Goal: Book appointment/travel/reservation

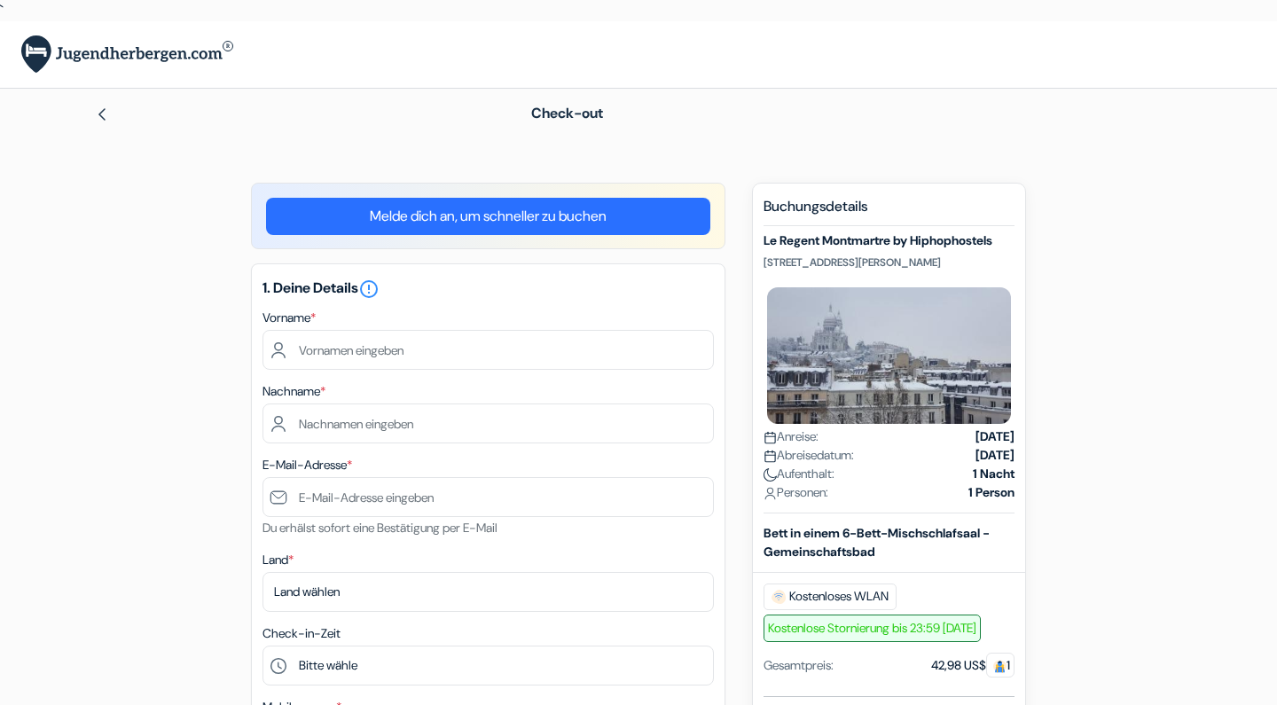
scroll to position [89, 0]
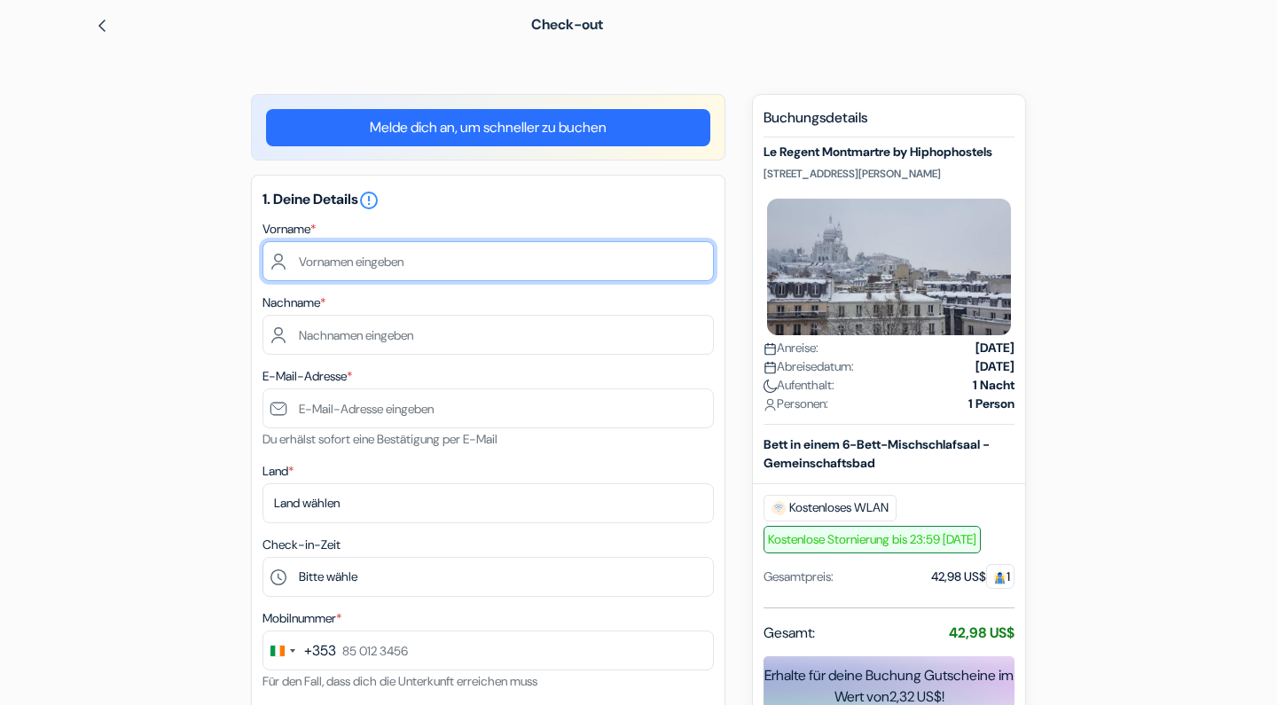
click at [381, 262] on input "text" at bounding box center [487, 261] width 451 height 40
type input "Petar"
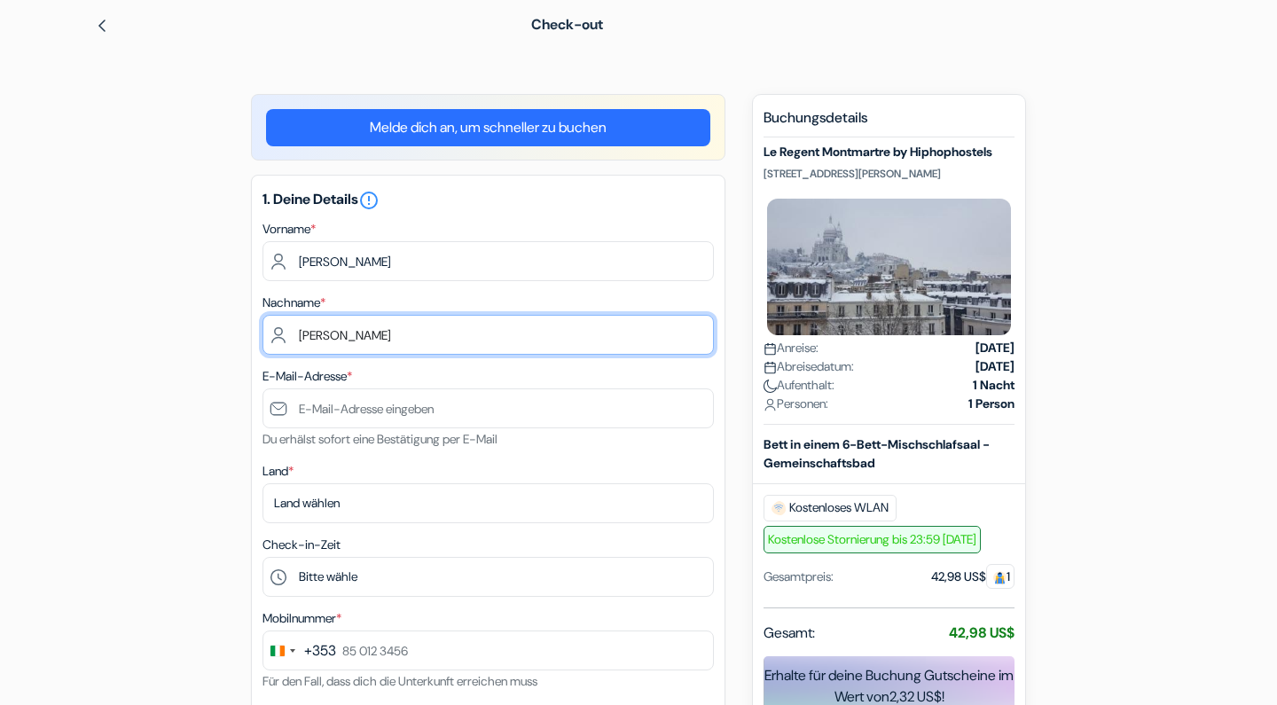
type input "Mitevski"
click at [404, 434] on small "Du erhälst sofort eine Bestätigung per E-Mail" at bounding box center [379, 439] width 235 height 16
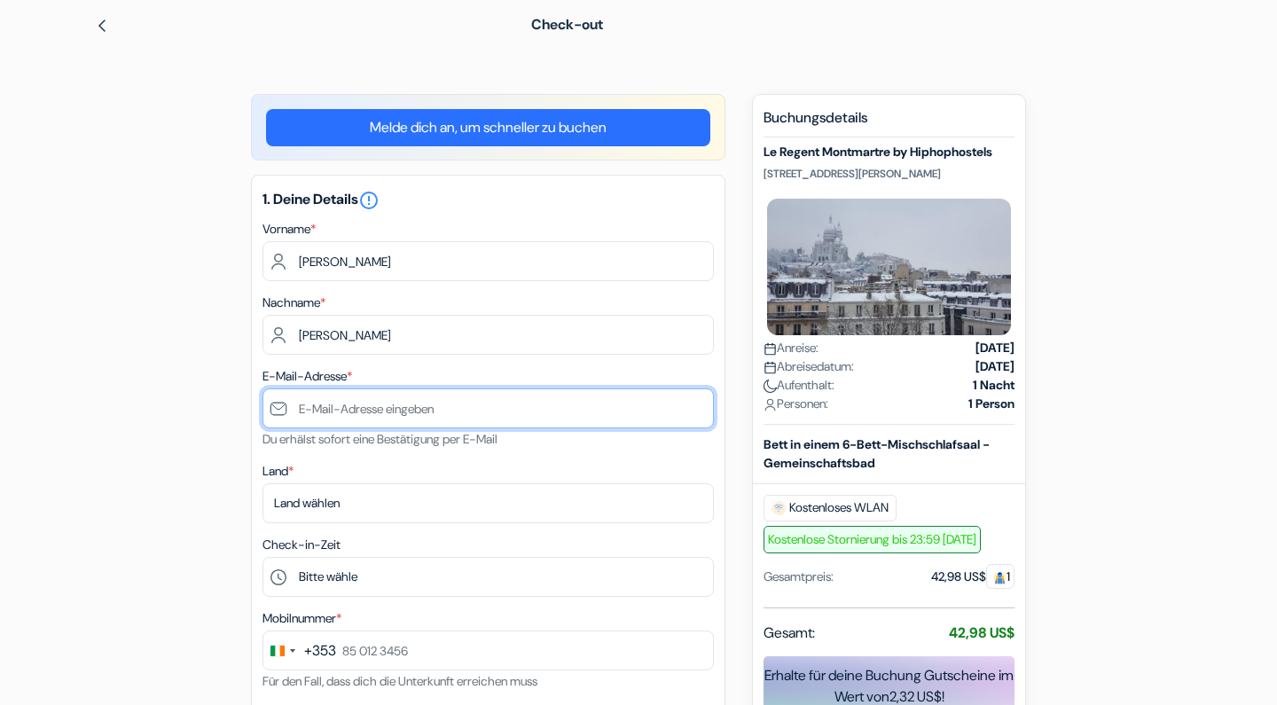
click at [417, 411] on input "text" at bounding box center [487, 408] width 451 height 40
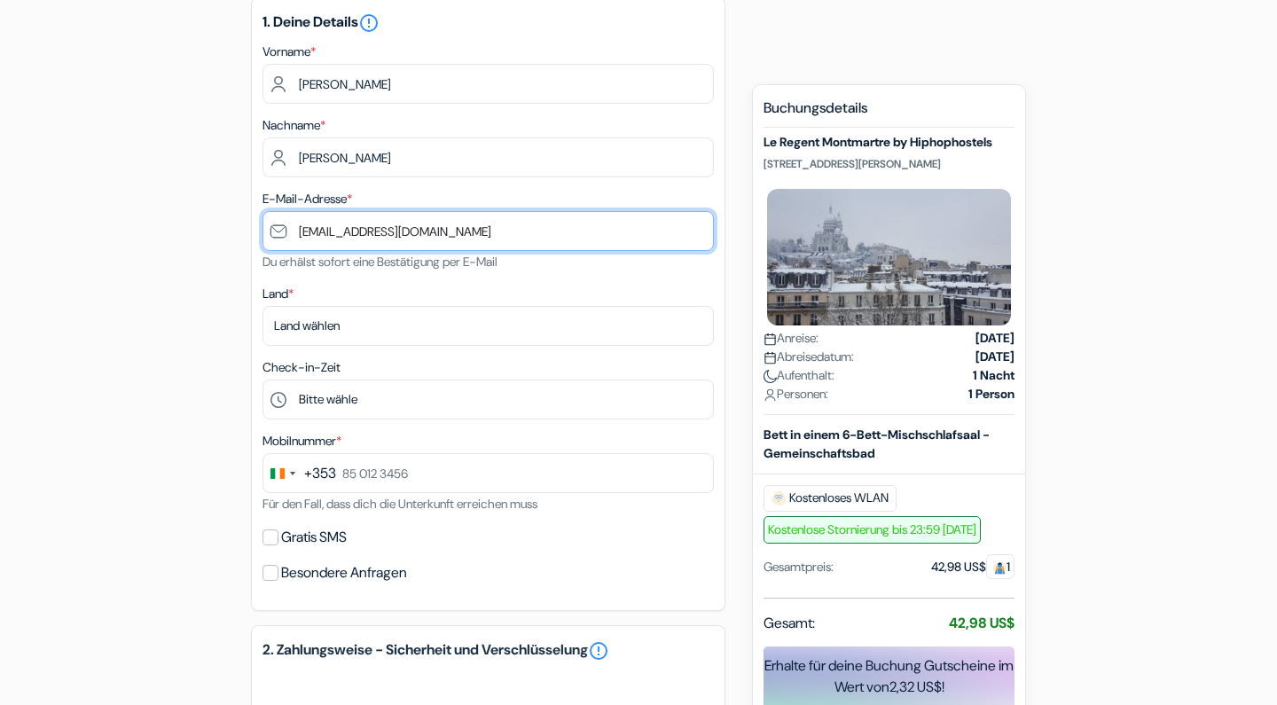
type input "[EMAIL_ADDRESS][DOMAIN_NAME]"
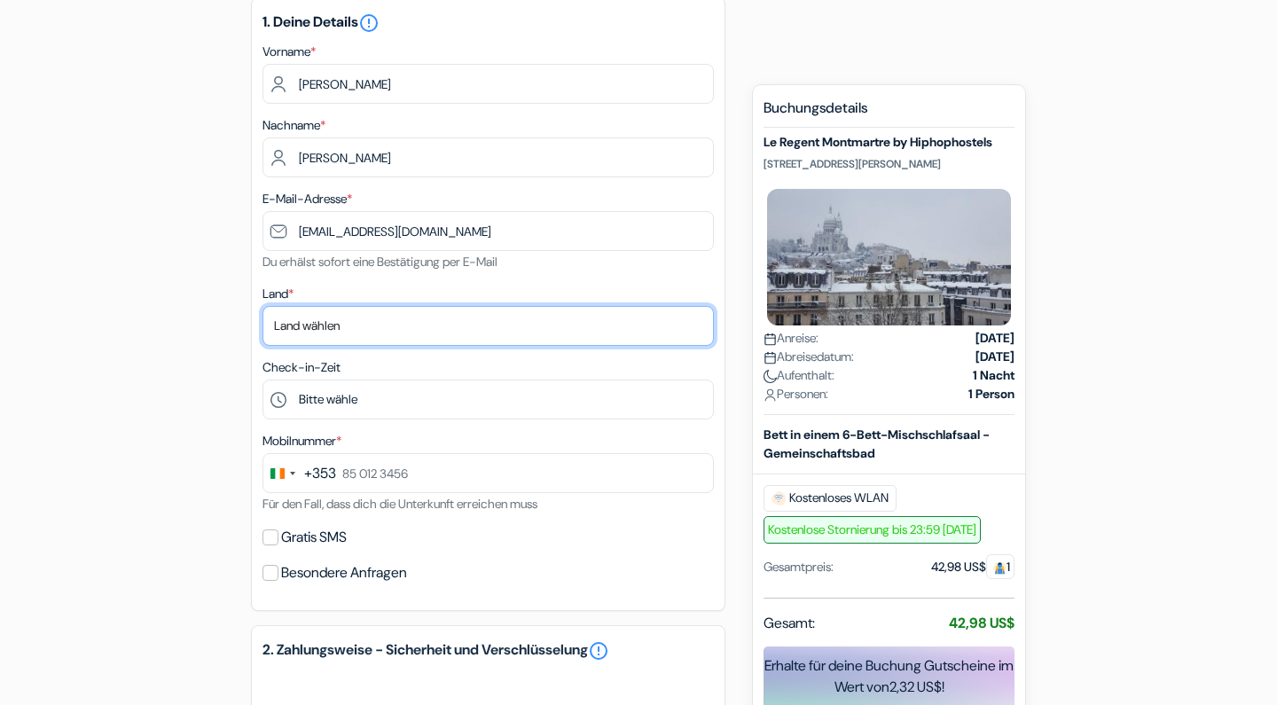
click at [387, 338] on select "Land wählen Abchasien Afghanistan Ägypten Albanien Algerien Amerikanisch-Samoa …" at bounding box center [487, 326] width 451 height 40
select select "236"
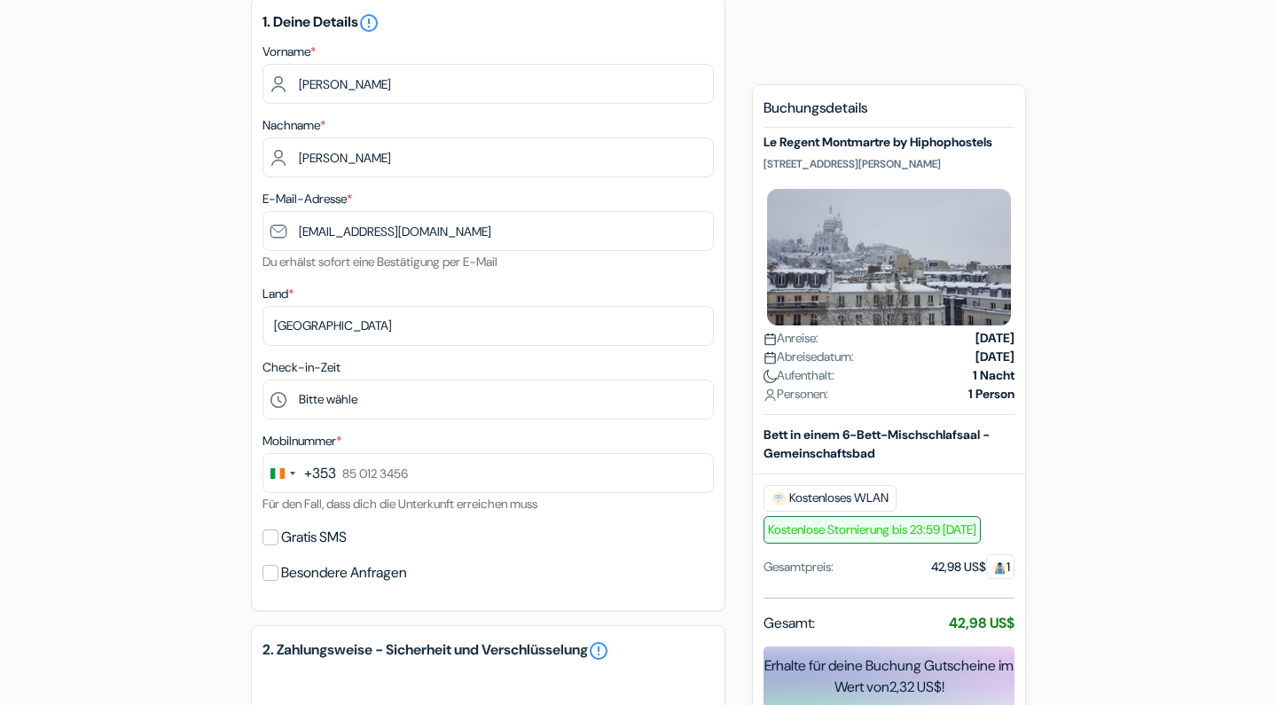
click at [317, 467] on div "+353" at bounding box center [320, 473] width 32 height 21
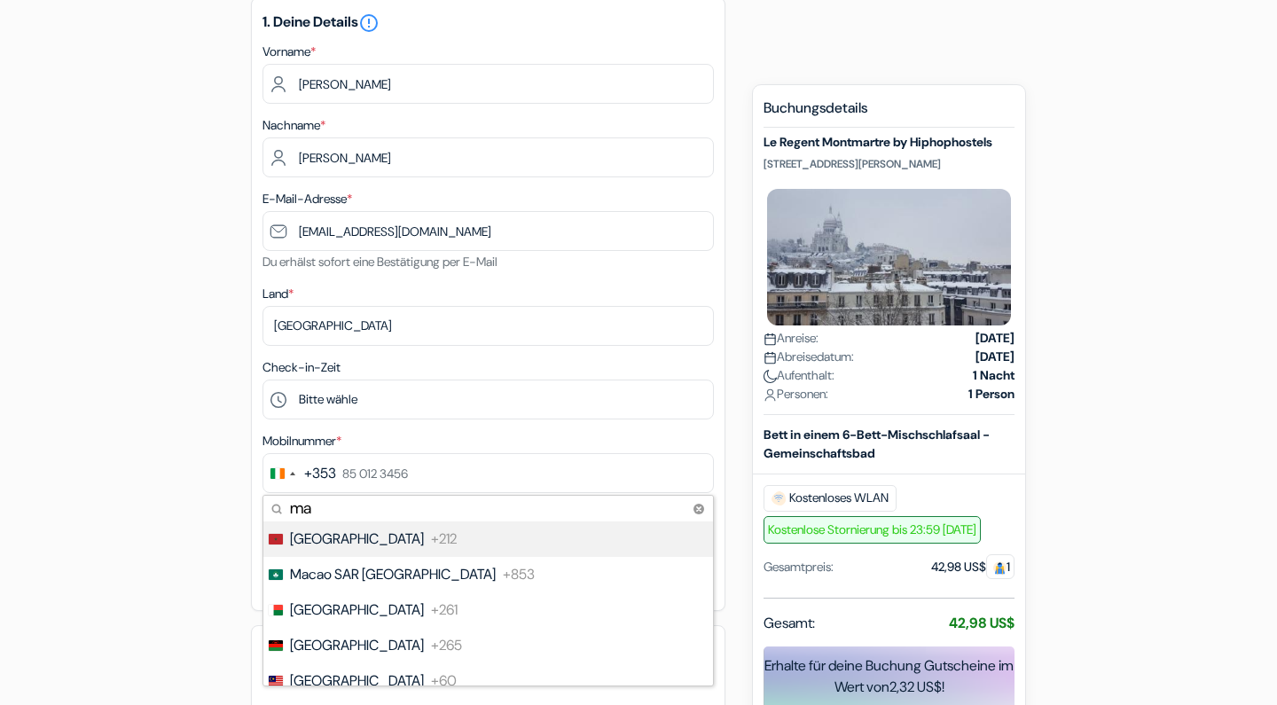
type input "m"
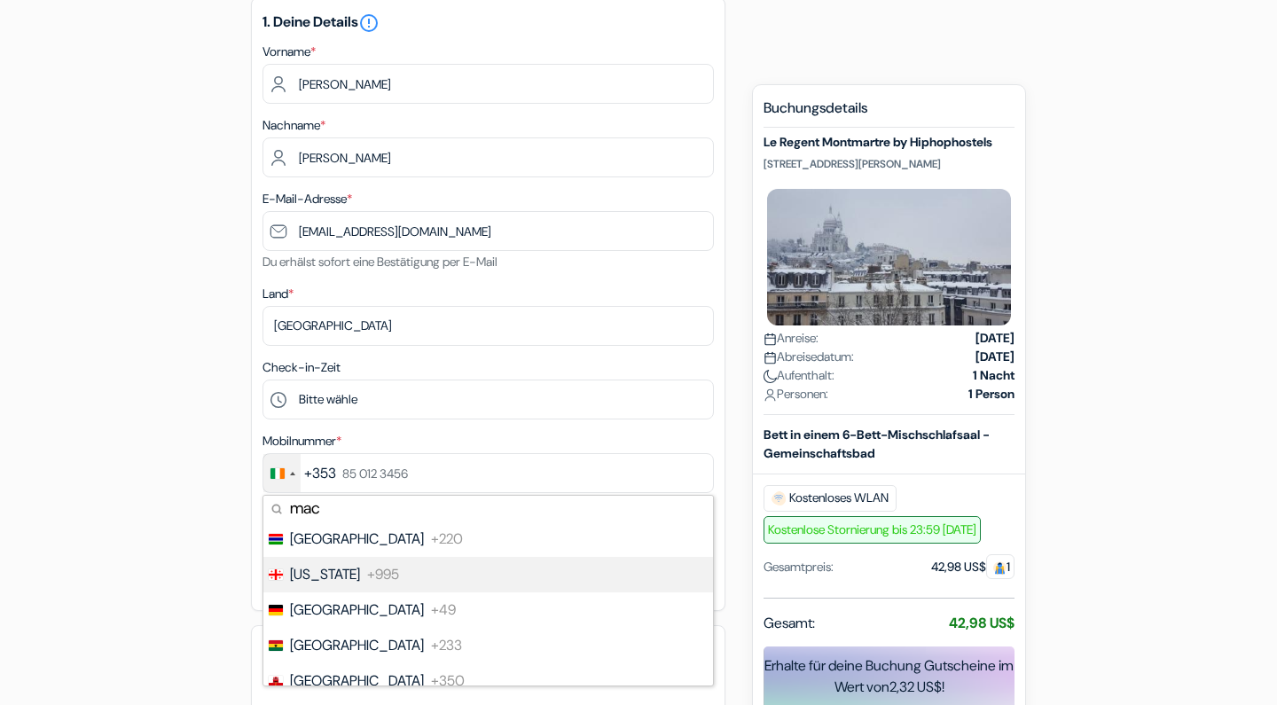
scroll to position [0, 0]
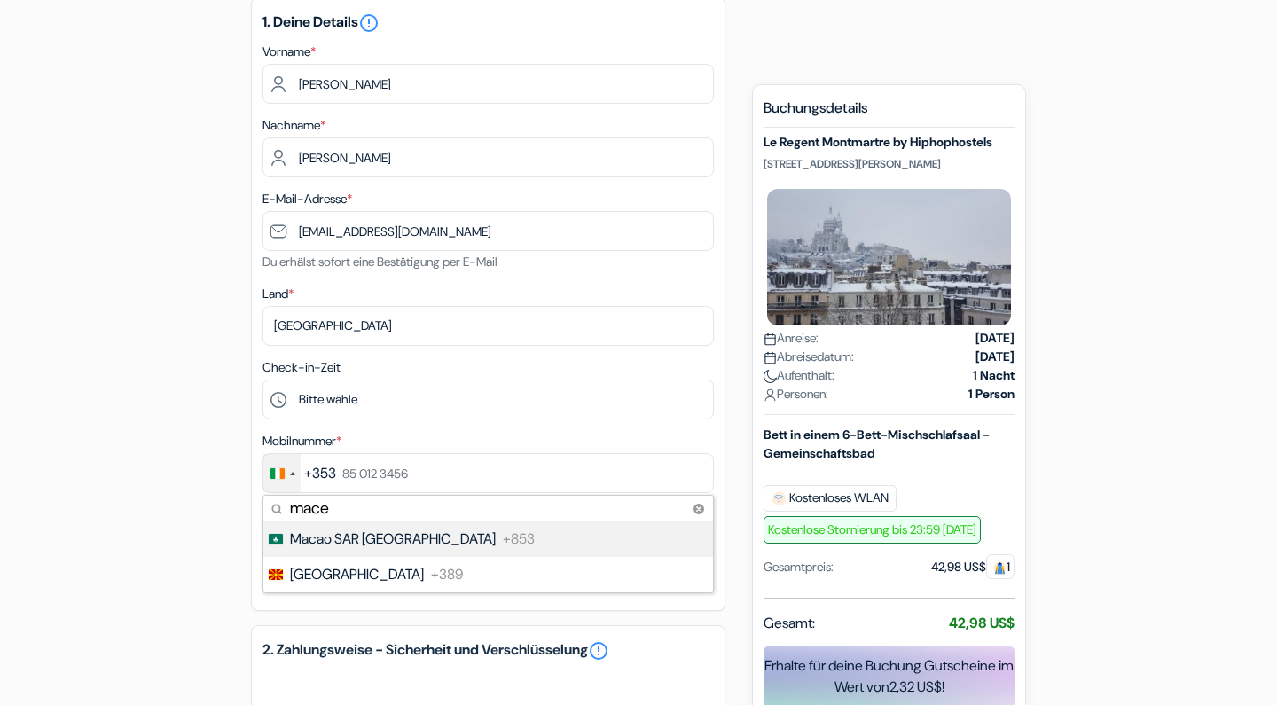
type input "maced"
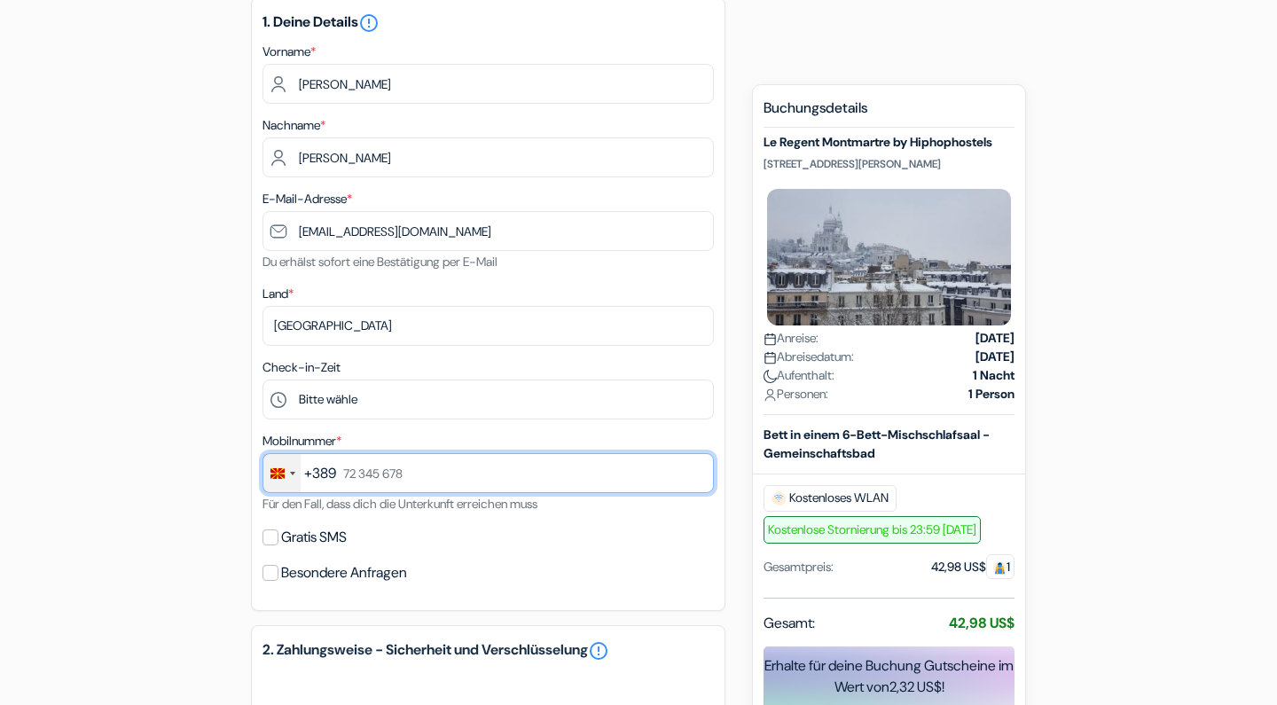
click at [513, 482] on input "text" at bounding box center [487, 473] width 451 height 40
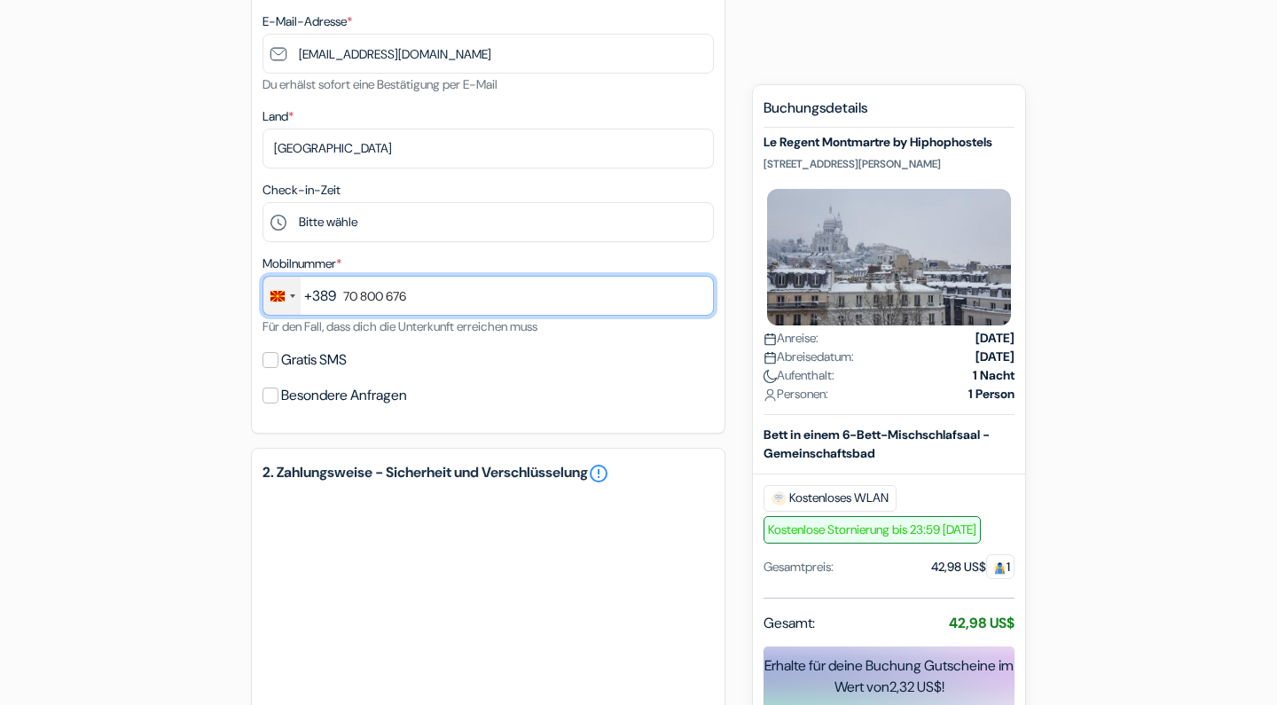
scroll to position [709, 0]
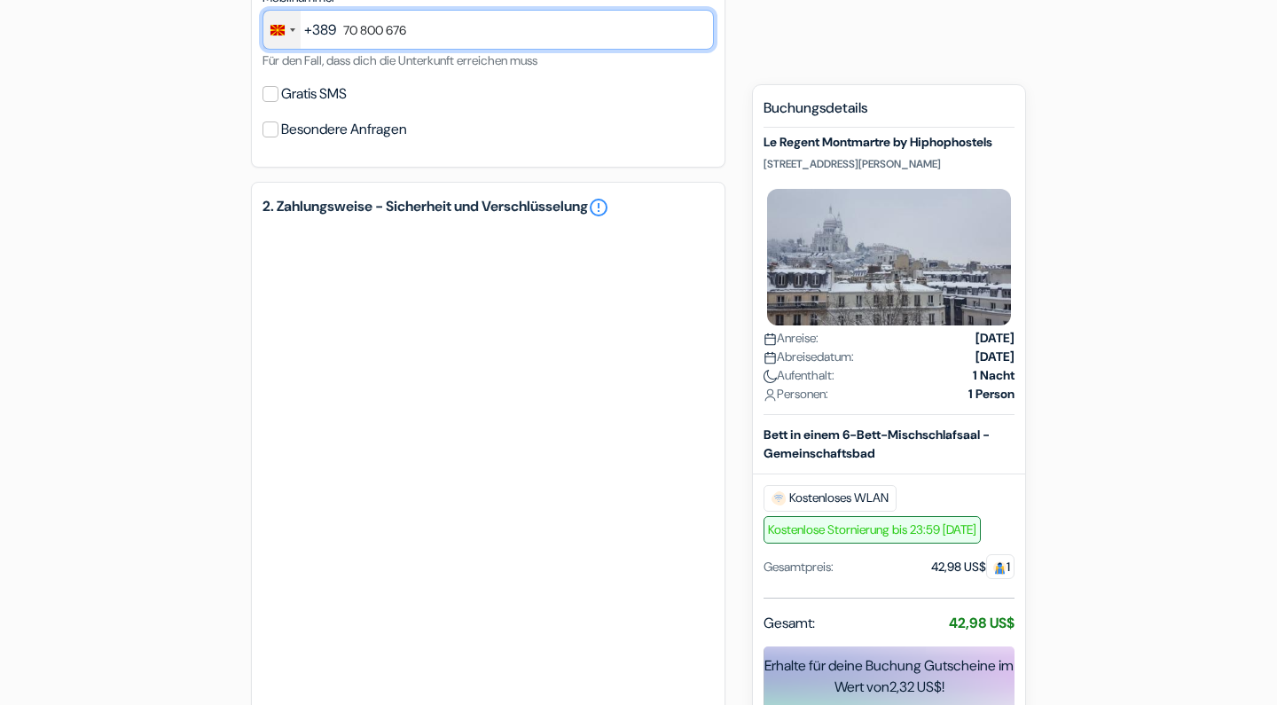
type input "70 800 676"
click at [276, 92] on input "Gratis SMS" at bounding box center [270, 94] width 16 height 16
checkbox input "true"
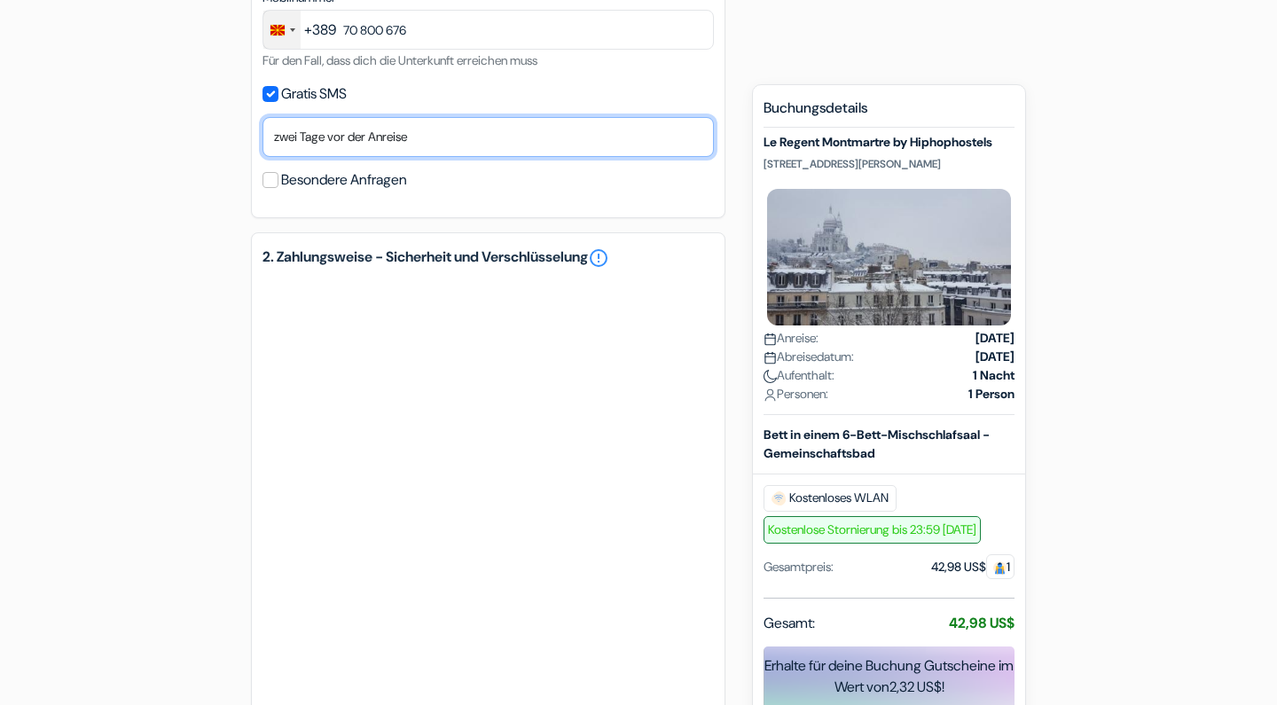
click at [367, 128] on select "Nein, danke Jetzt senden Ankunftstag ein Tag vor der Anreise zwei Tage vor der …" at bounding box center [487, 137] width 451 height 40
select select "now"
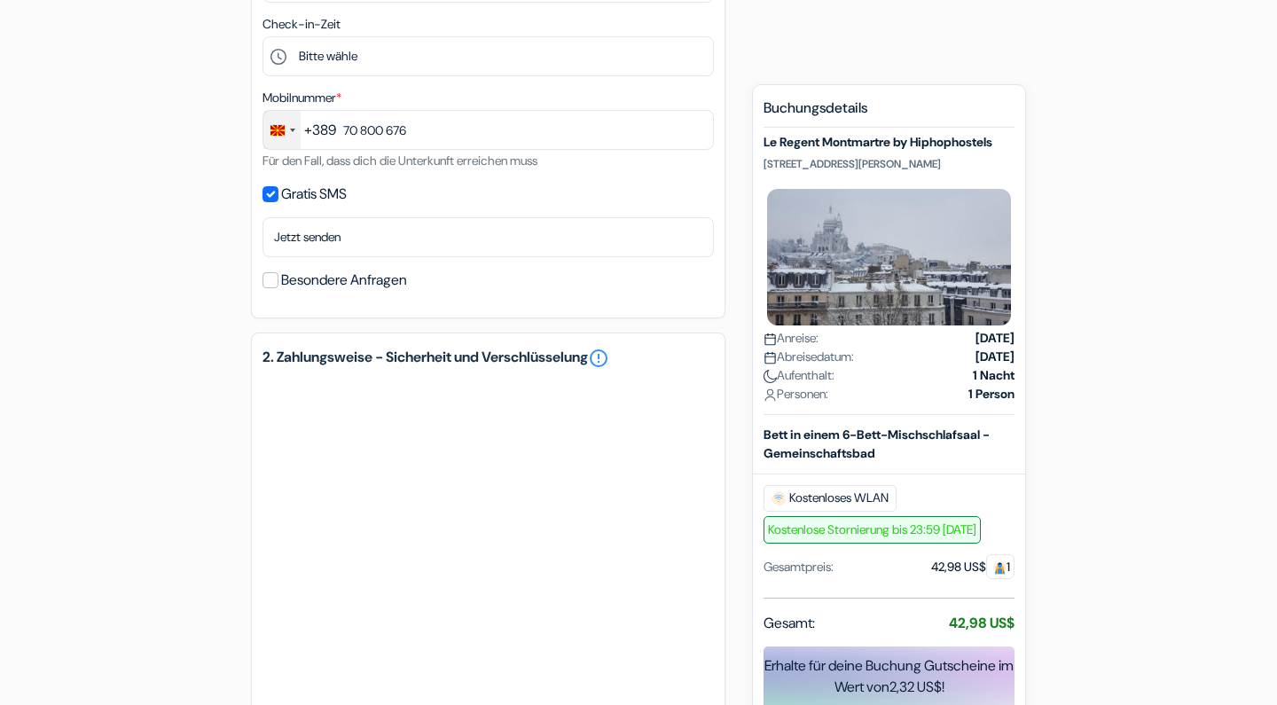
scroll to position [1141, 0]
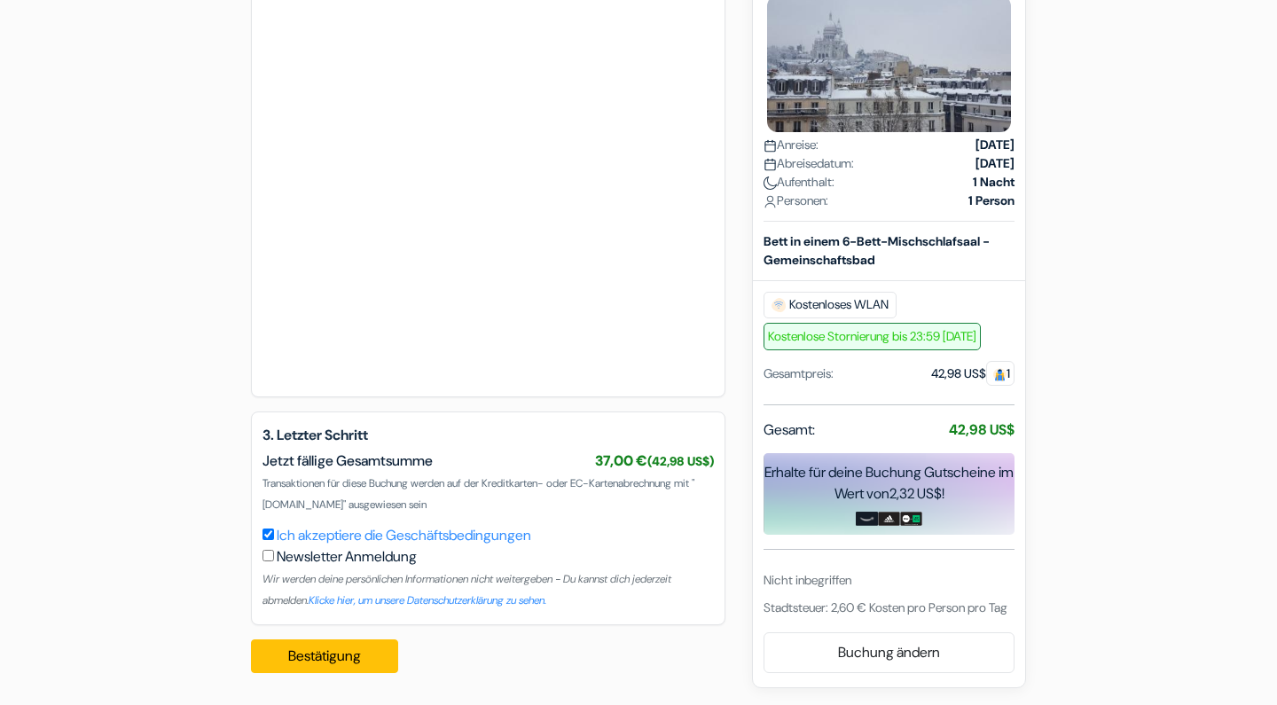
click at [338, 681] on div "Bestätigung Loading... Bearbeitungsanfrage..." at bounding box center [330, 656] width 158 height 62
click at [337, 667] on button "Bestätigung Loading..." at bounding box center [324, 656] width 147 height 34
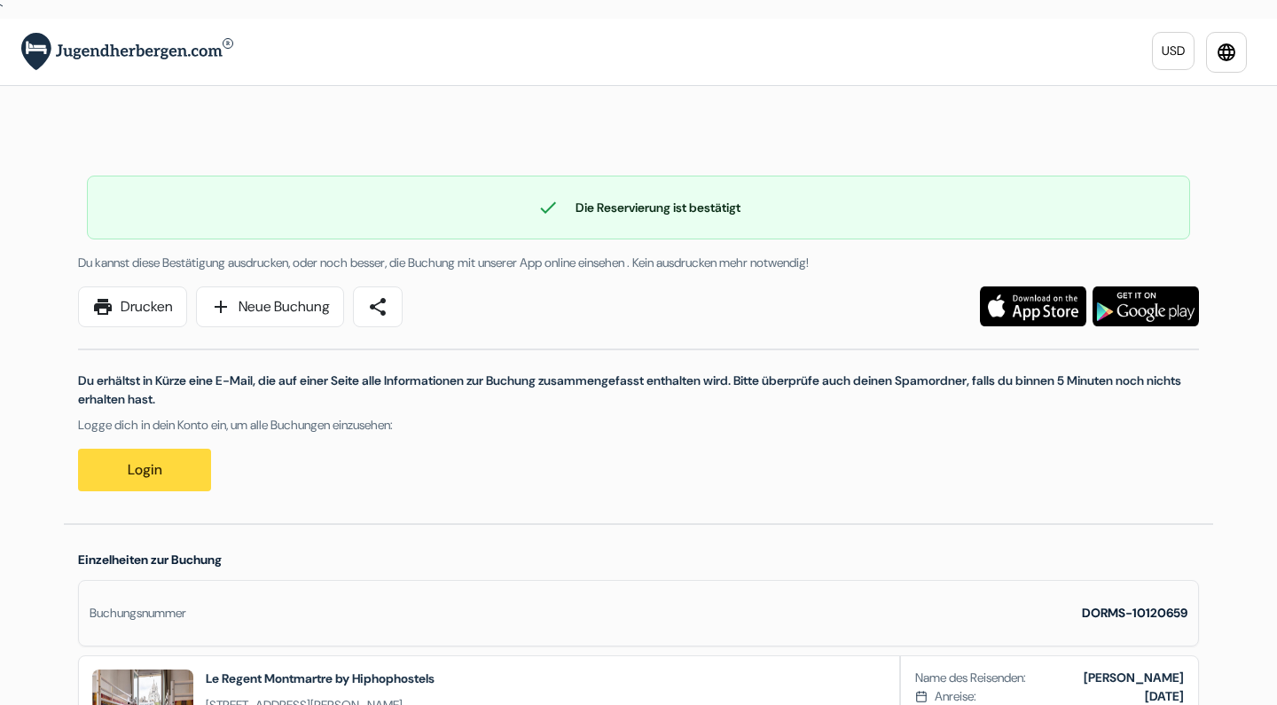
click at [111, 49] on img at bounding box center [127, 52] width 212 height 38
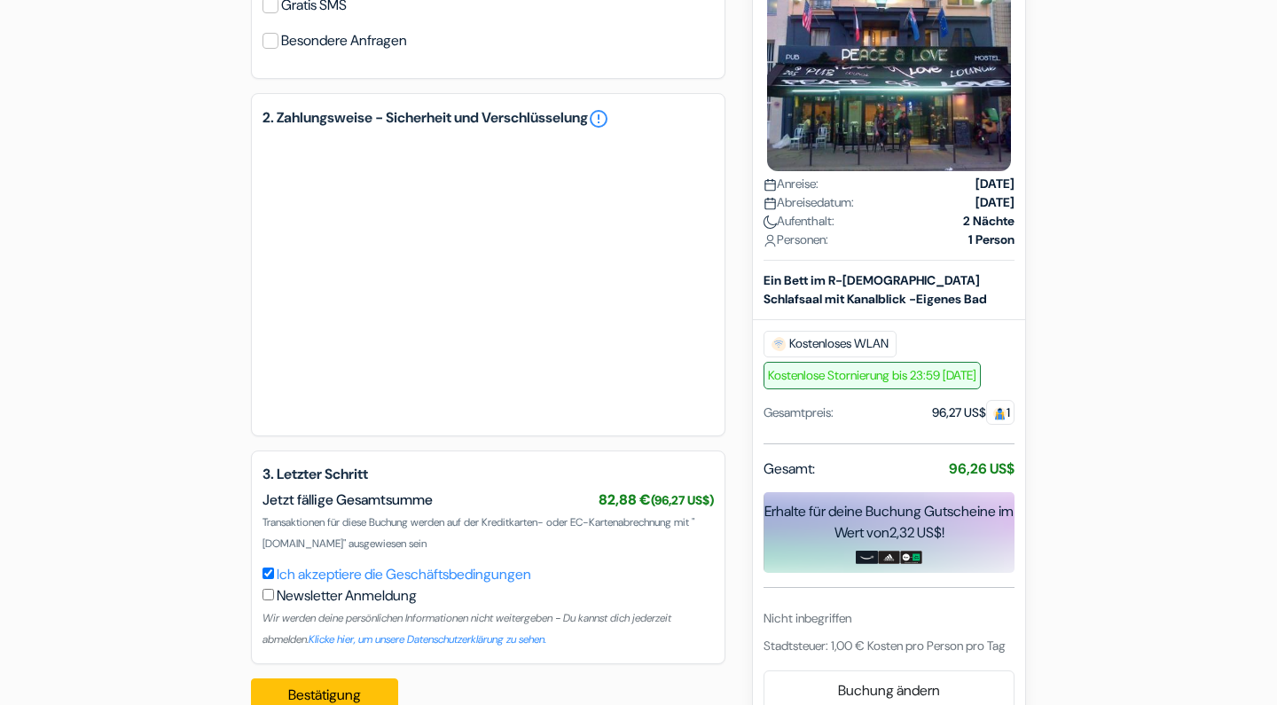
scroll to position [837, 0]
